Goal: Find specific page/section: Find specific page/section

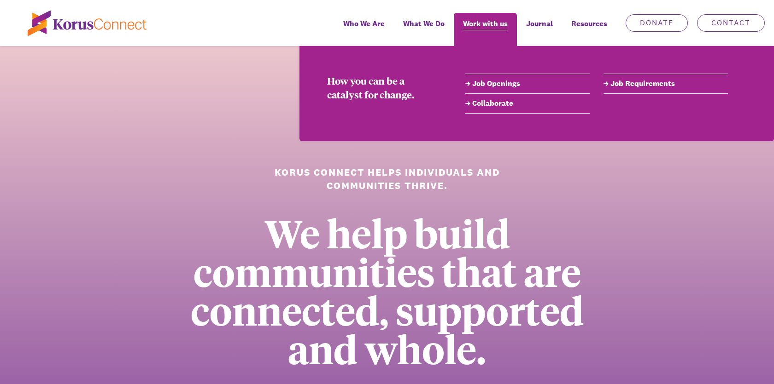
click at [483, 26] on span "Work with us" at bounding box center [485, 23] width 45 height 13
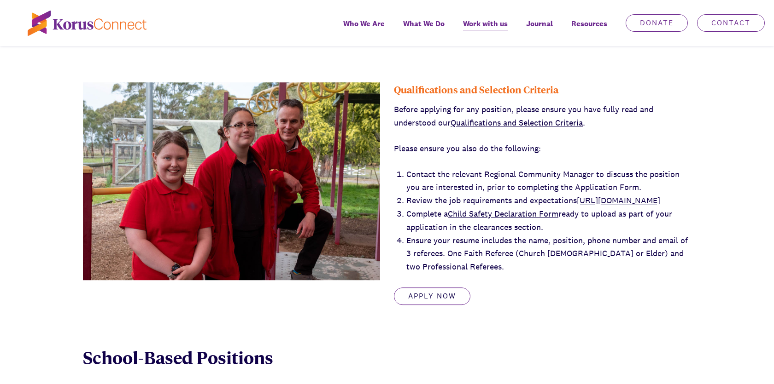
scroll to position [405, 0]
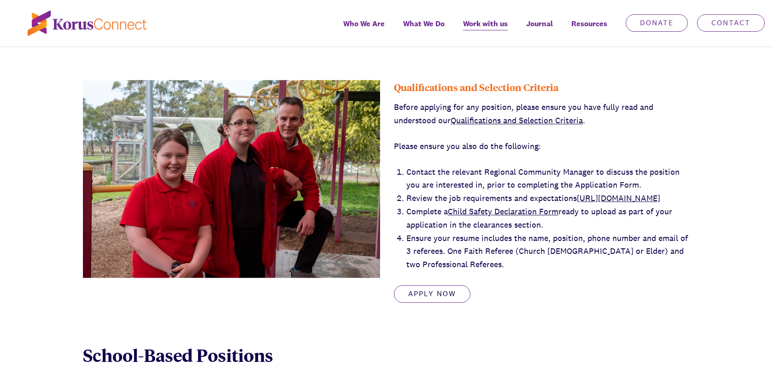
click at [553, 217] on link "Child Safety Declaration Form" at bounding box center [503, 211] width 111 height 11
click at [576, 204] on link "https://www.korusconnect.org.au/school-chaplaincy-application-pack" at bounding box center [617, 198] width 83 height 11
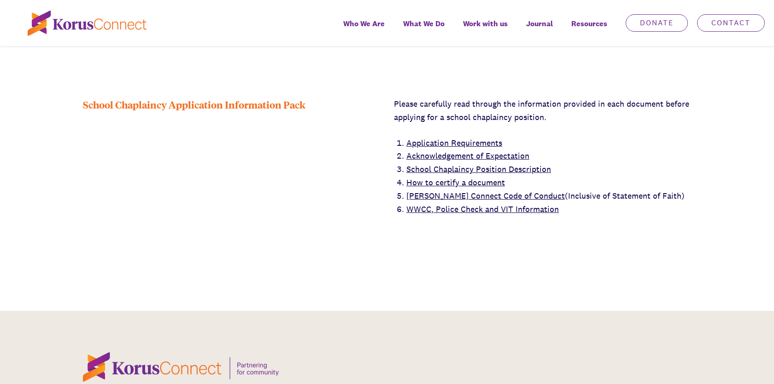
scroll to position [257, 0]
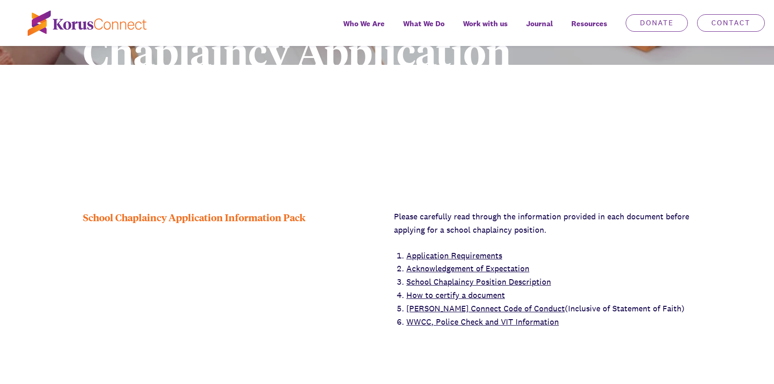
click at [482, 250] on link "Application Requirements" at bounding box center [454, 255] width 96 height 11
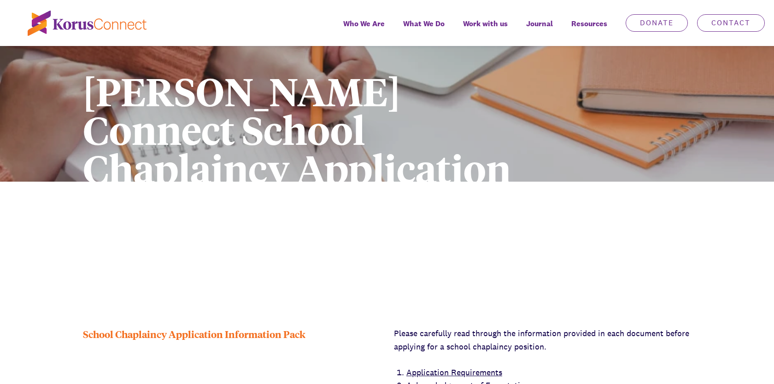
scroll to position [0, 0]
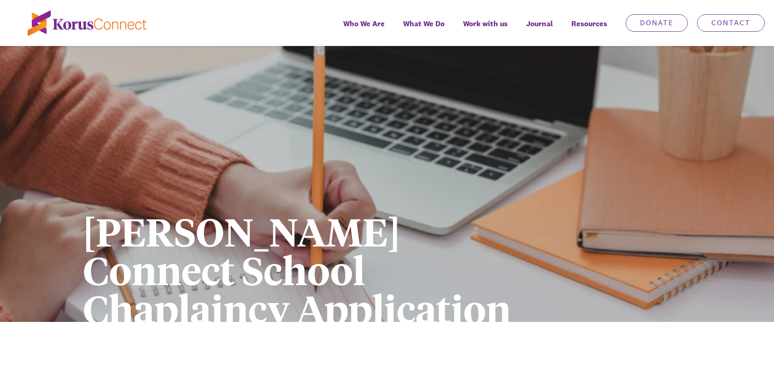
click at [105, 27] on img at bounding box center [87, 23] width 119 height 25
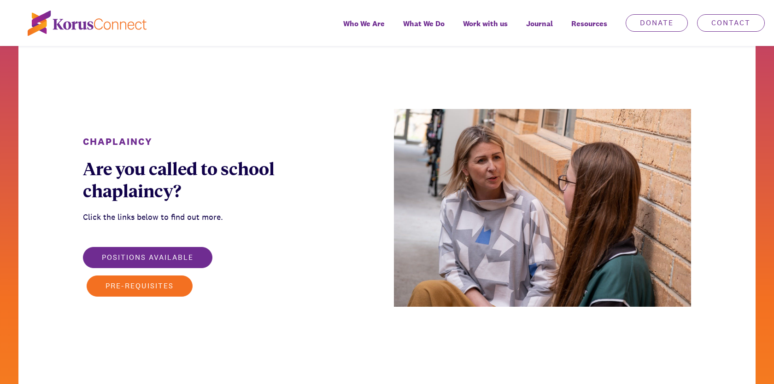
scroll to position [1170, 0]
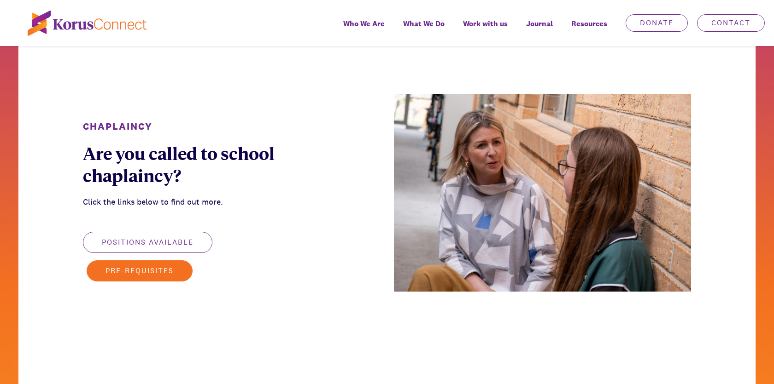
click at [161, 243] on button "Positions available" at bounding box center [147, 242] width 129 height 21
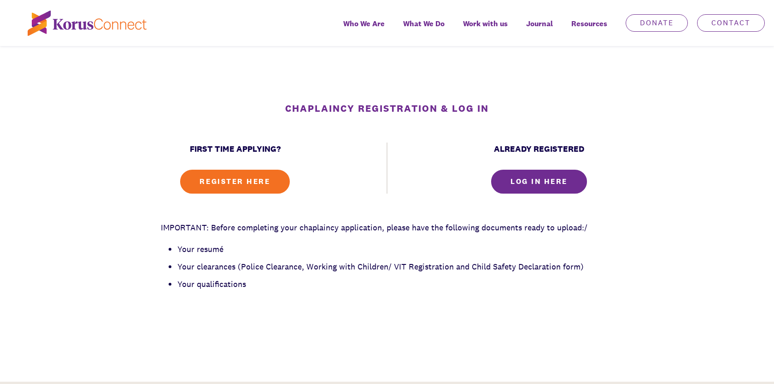
scroll to position [351, 0]
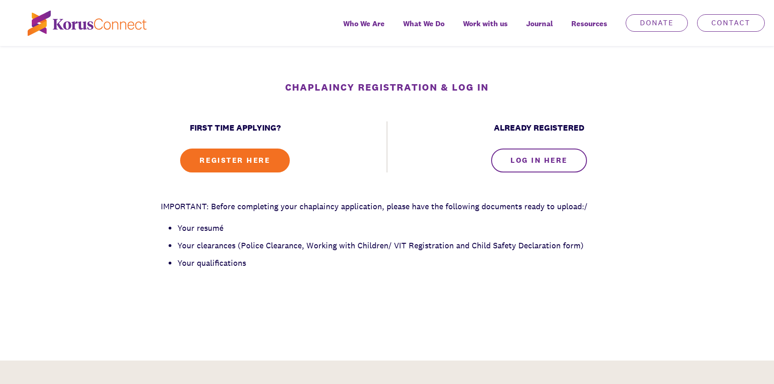
click at [535, 163] on link "LOG IN HERE" at bounding box center [539, 161] width 96 height 24
